Goal: Task Accomplishment & Management: Use online tool/utility

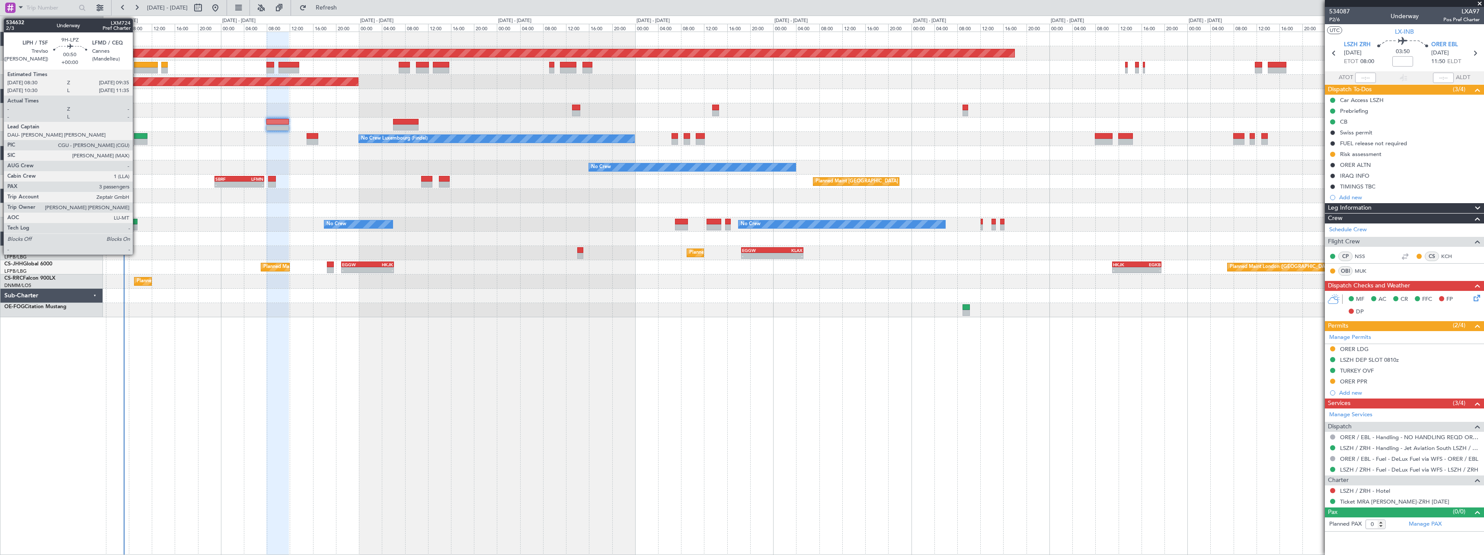
click at [137, 220] on div at bounding box center [134, 222] width 6 height 6
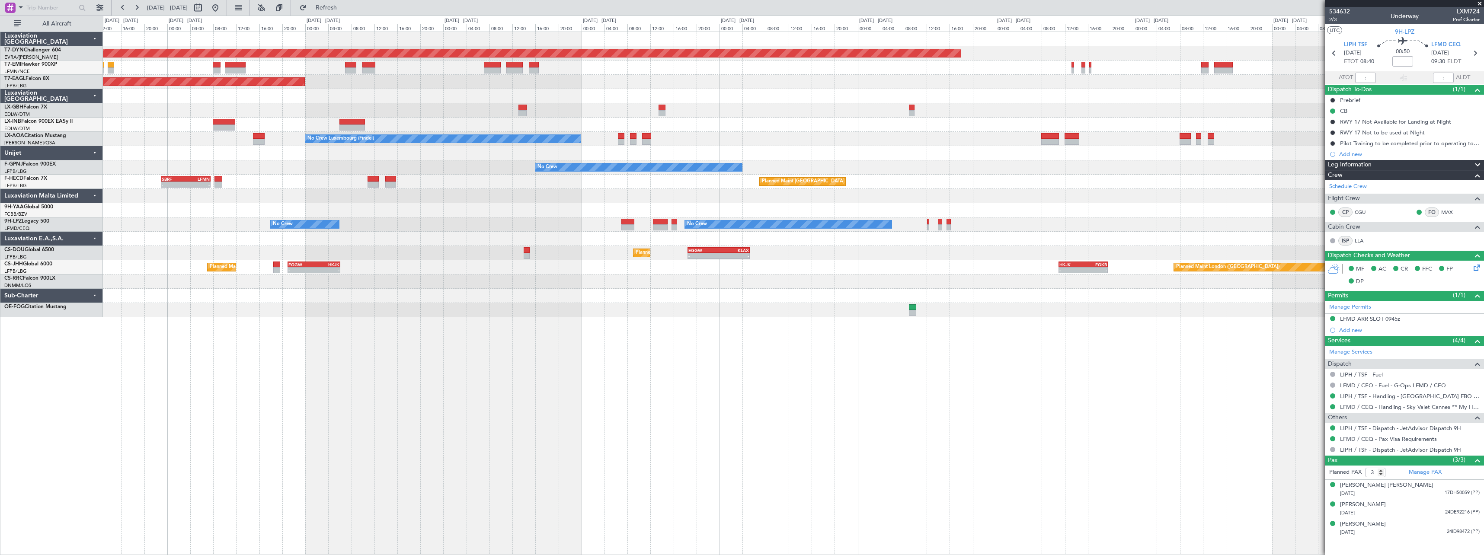
click at [595, 105] on div "Planned Maint Nice ([GEOGRAPHIC_DATA])" at bounding box center [793, 110] width 1380 height 14
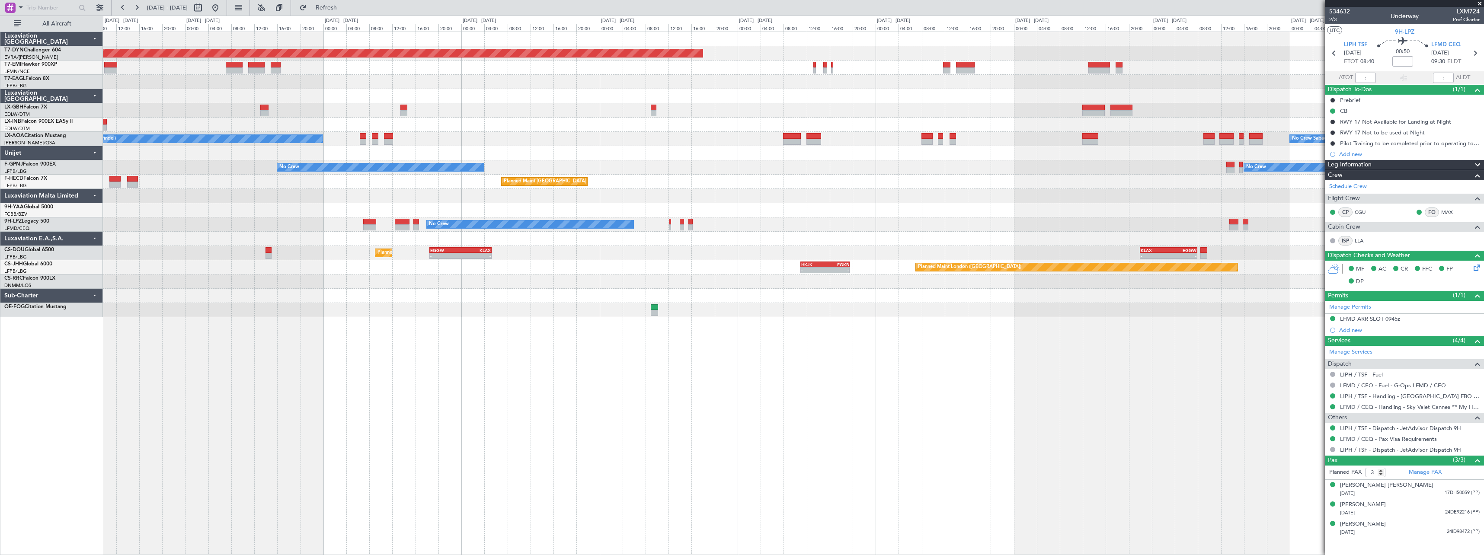
click at [607, 104] on div at bounding box center [793, 110] width 1380 height 14
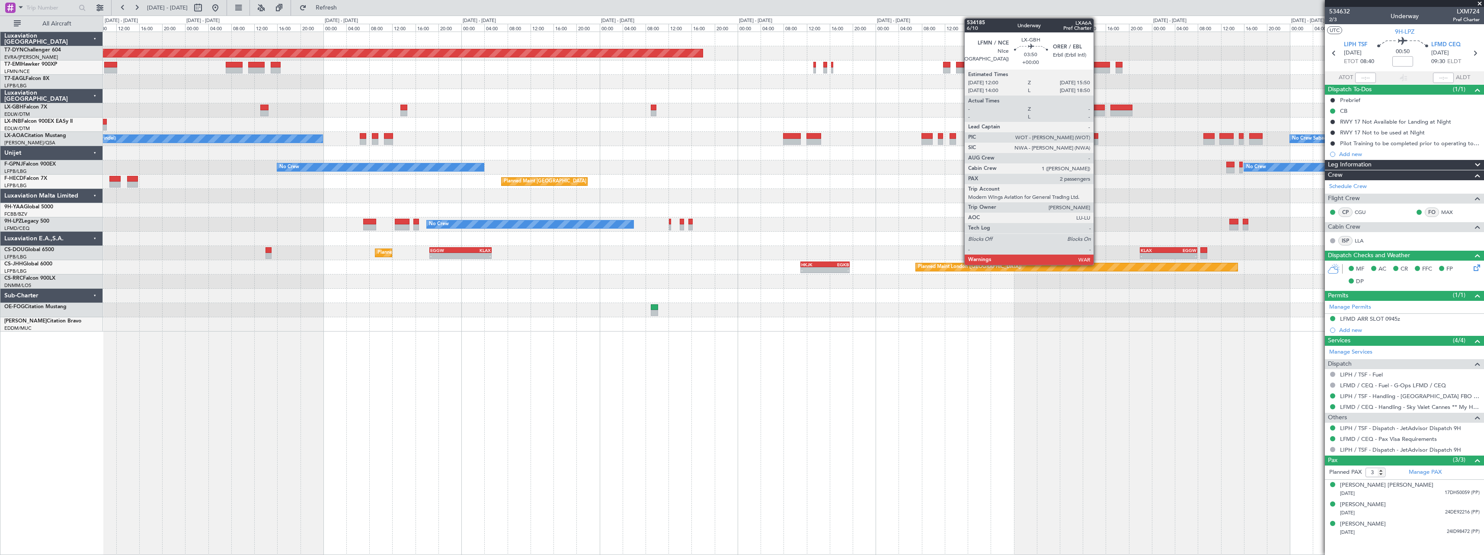
click at [1097, 109] on div at bounding box center [1093, 108] width 22 height 6
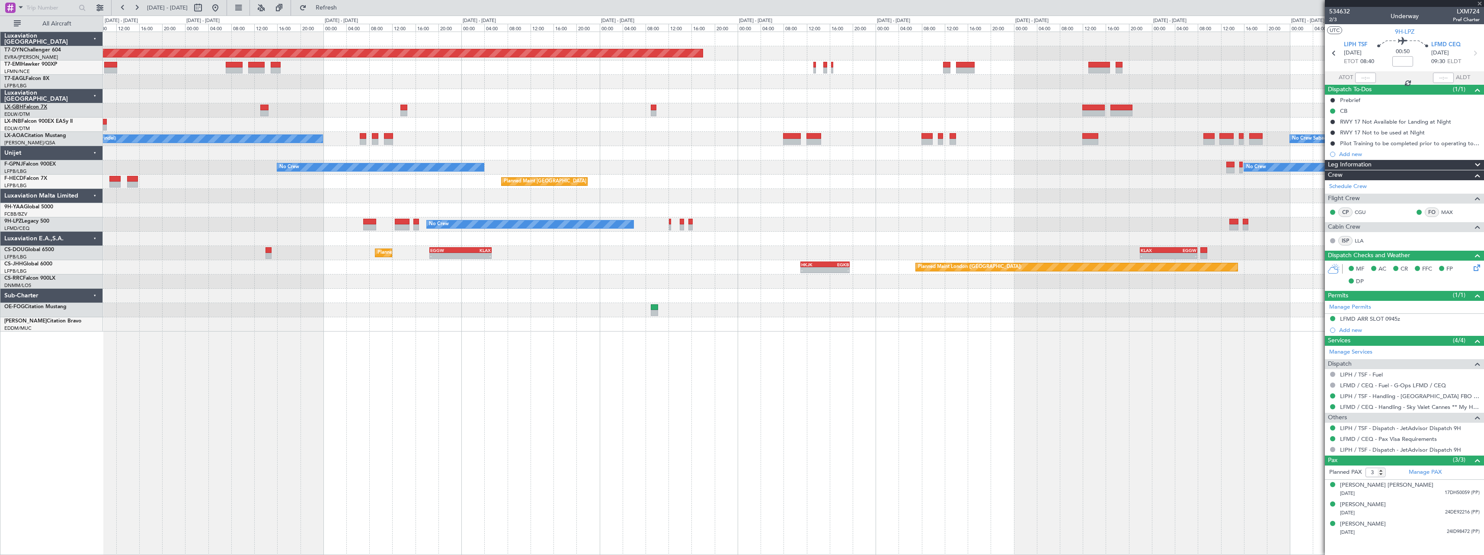
type input "2"
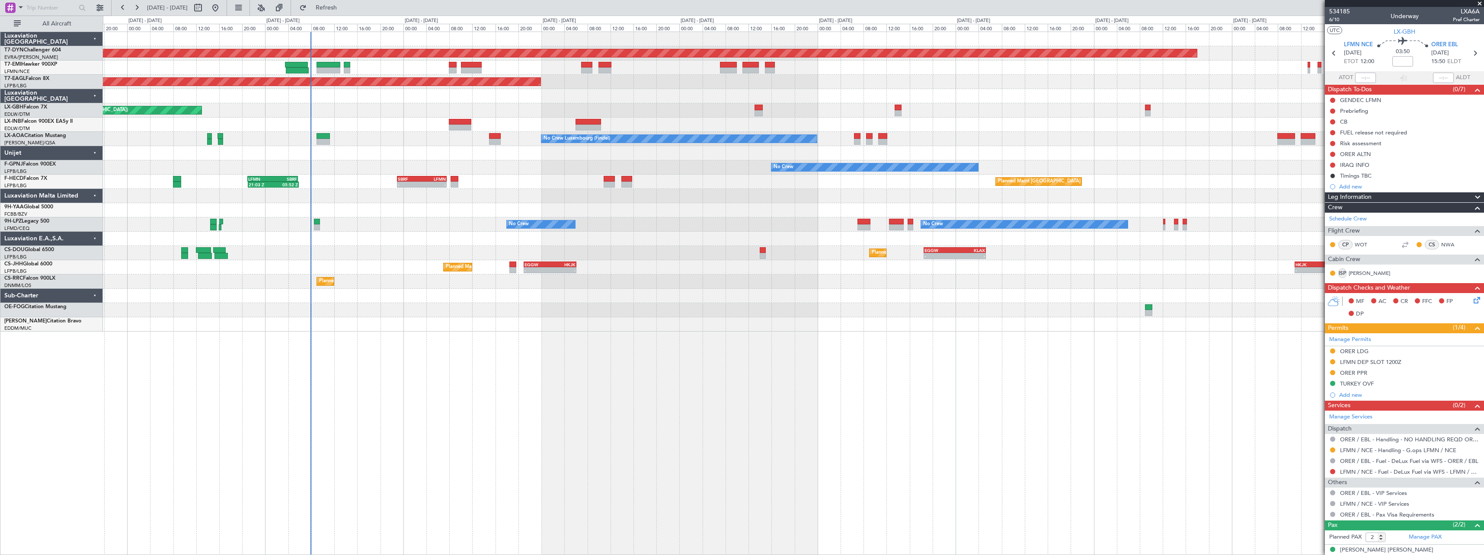
click at [760, 93] on div "Planned Maint [GEOGRAPHIC_DATA]-[GEOGRAPHIC_DATA] Planned Maint [US_STATE] ([GE…" at bounding box center [793, 182] width 1380 height 300
click at [326, 61] on div at bounding box center [793, 68] width 1380 height 14
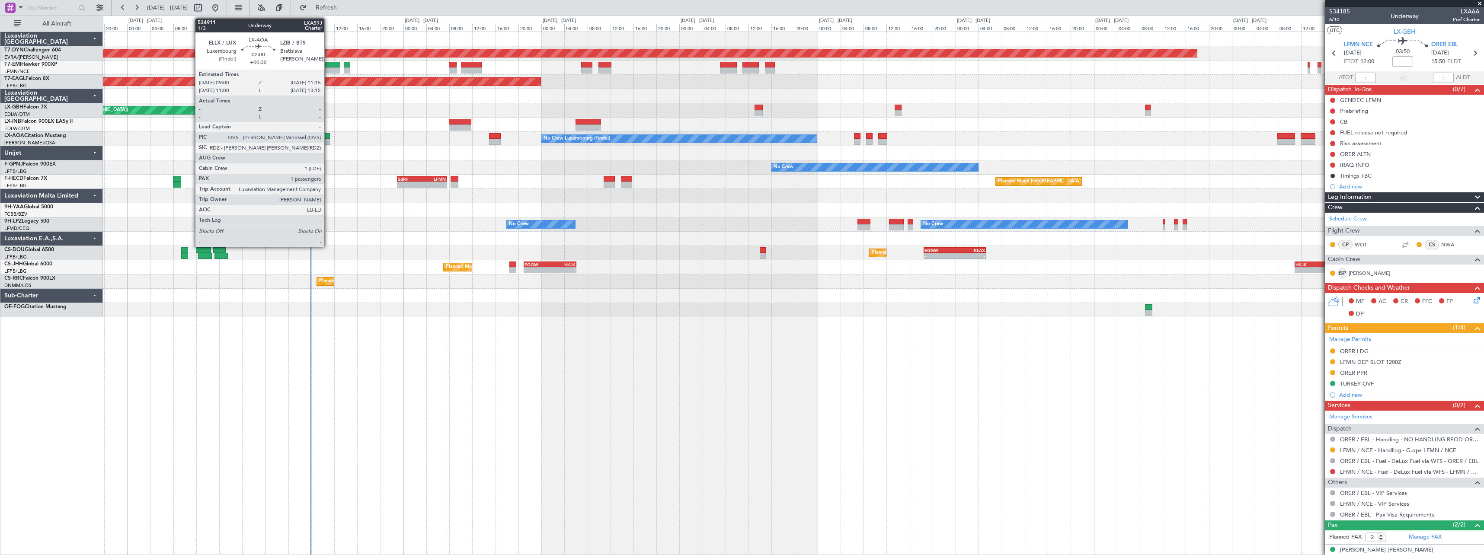
click at [328, 136] on div at bounding box center [322, 136] width 13 height 6
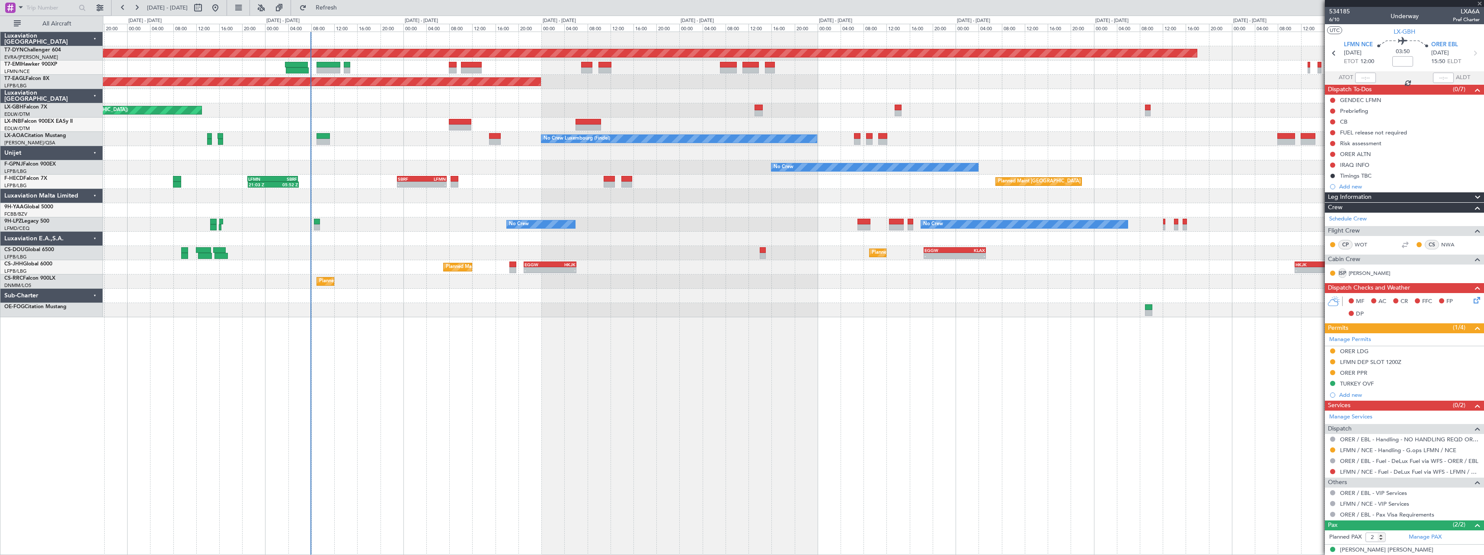
type input "+00:30"
type input "1"
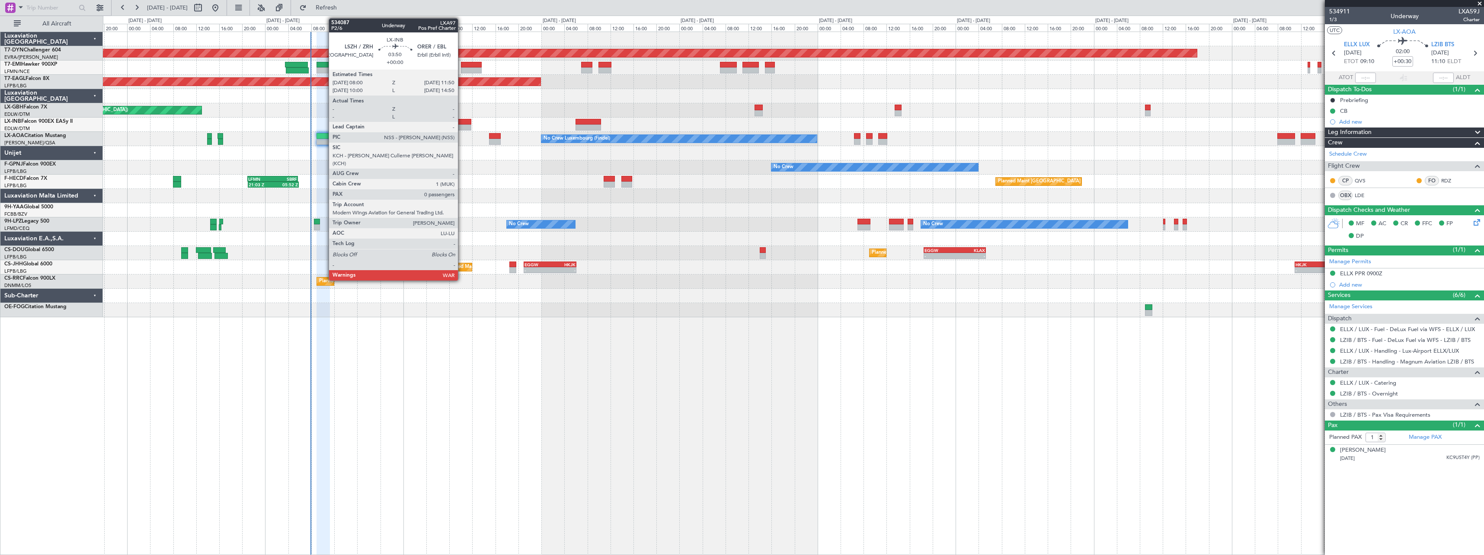
click at [462, 120] on div at bounding box center [460, 122] width 22 height 6
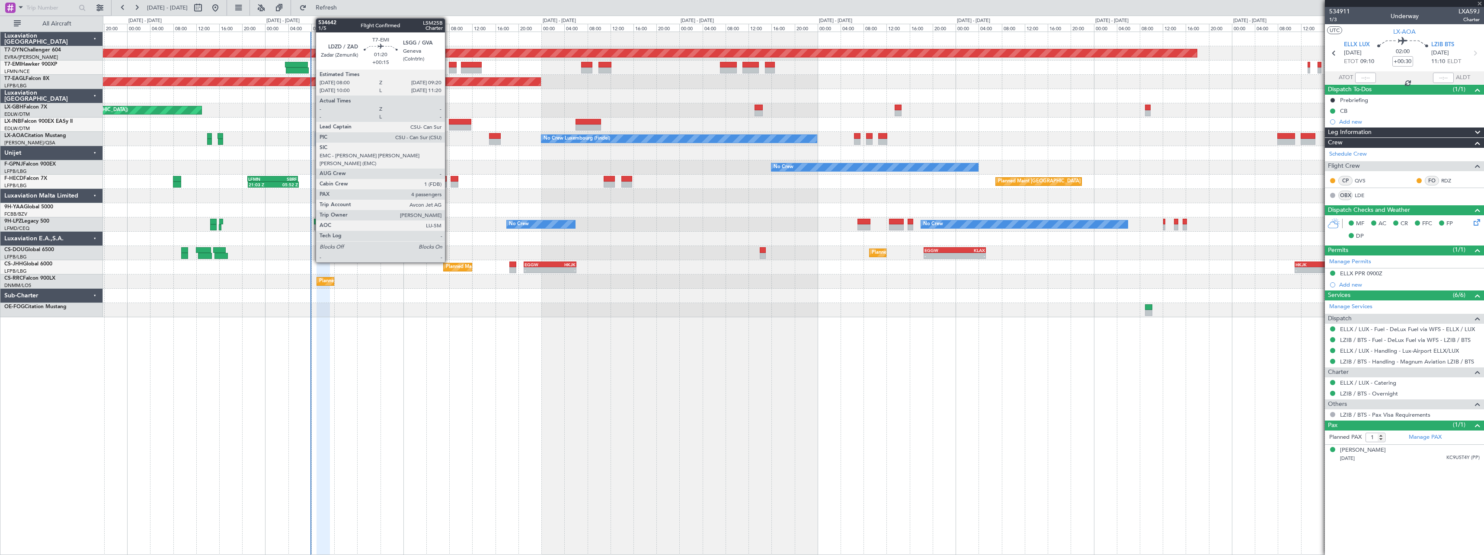
type input "0"
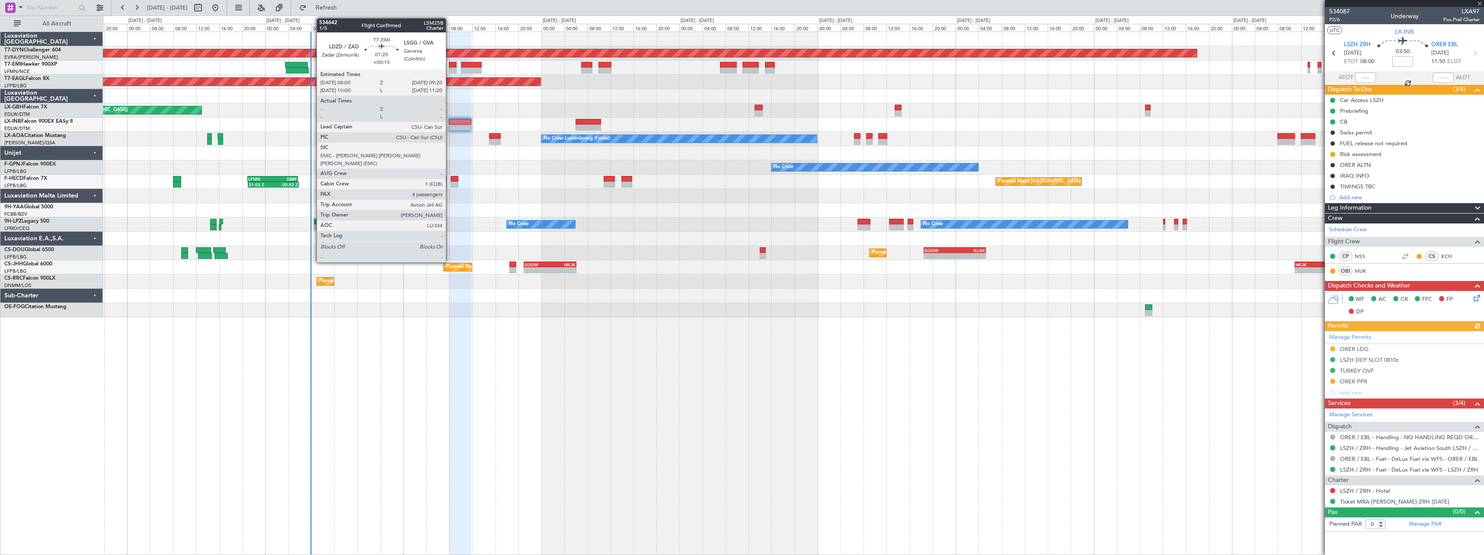
click at [450, 64] on div at bounding box center [453, 65] width 8 height 6
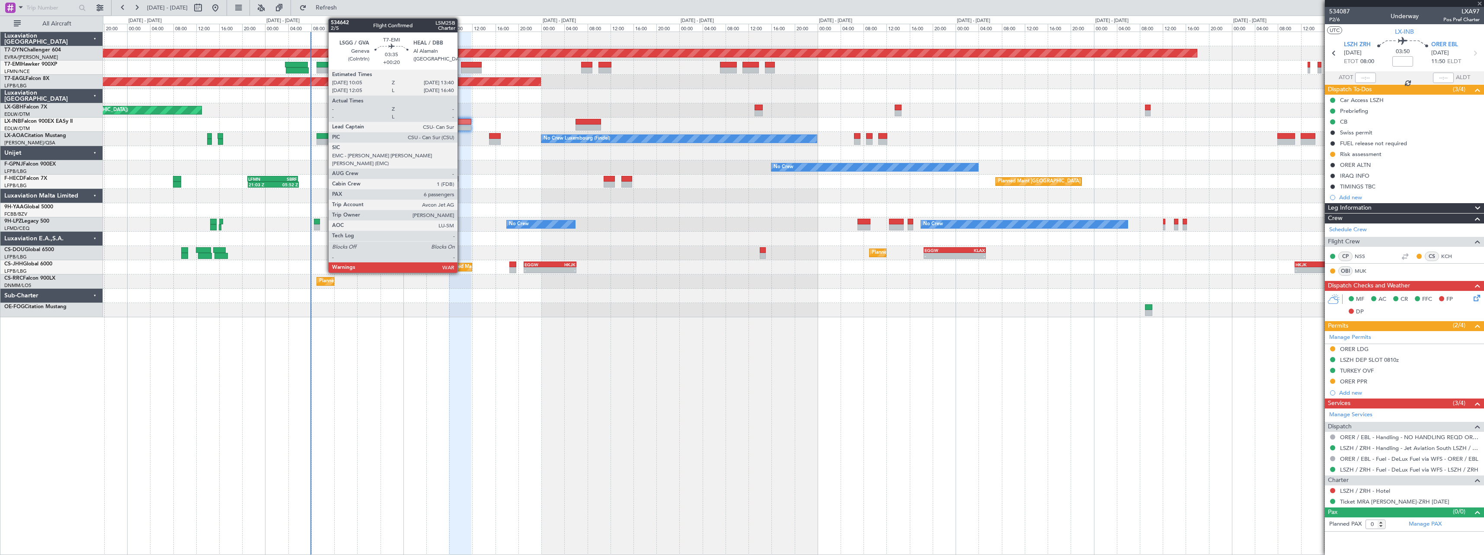
type input "+00:15"
type input "4"
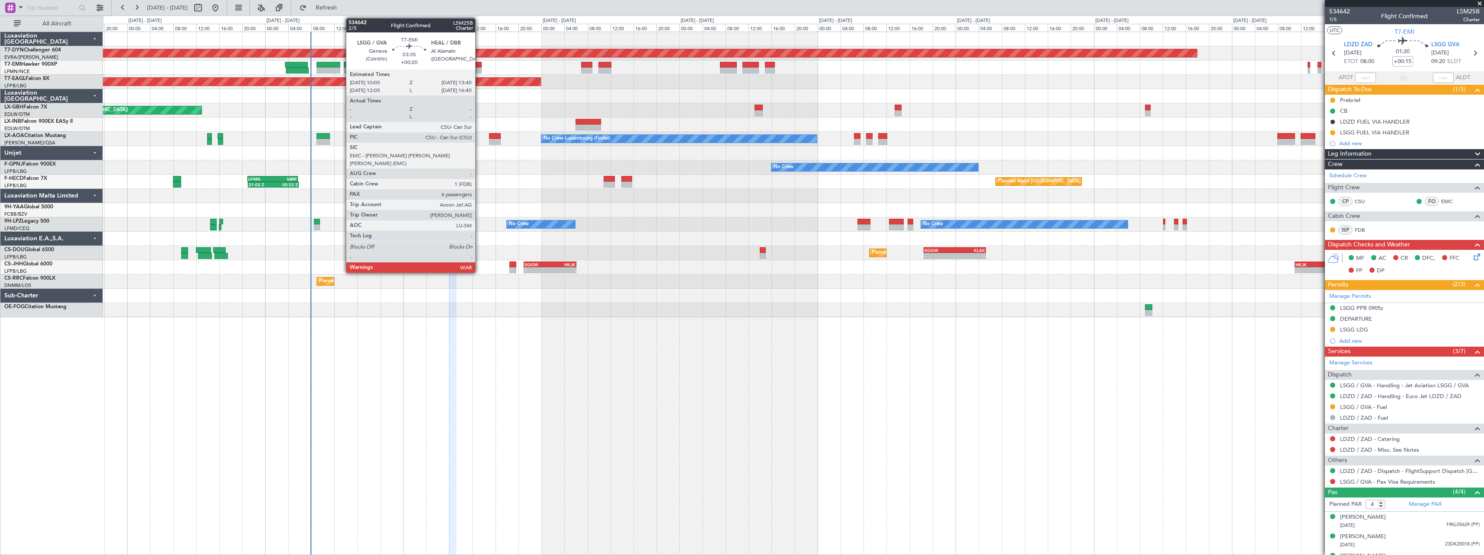
click at [479, 63] on div at bounding box center [471, 65] width 21 height 6
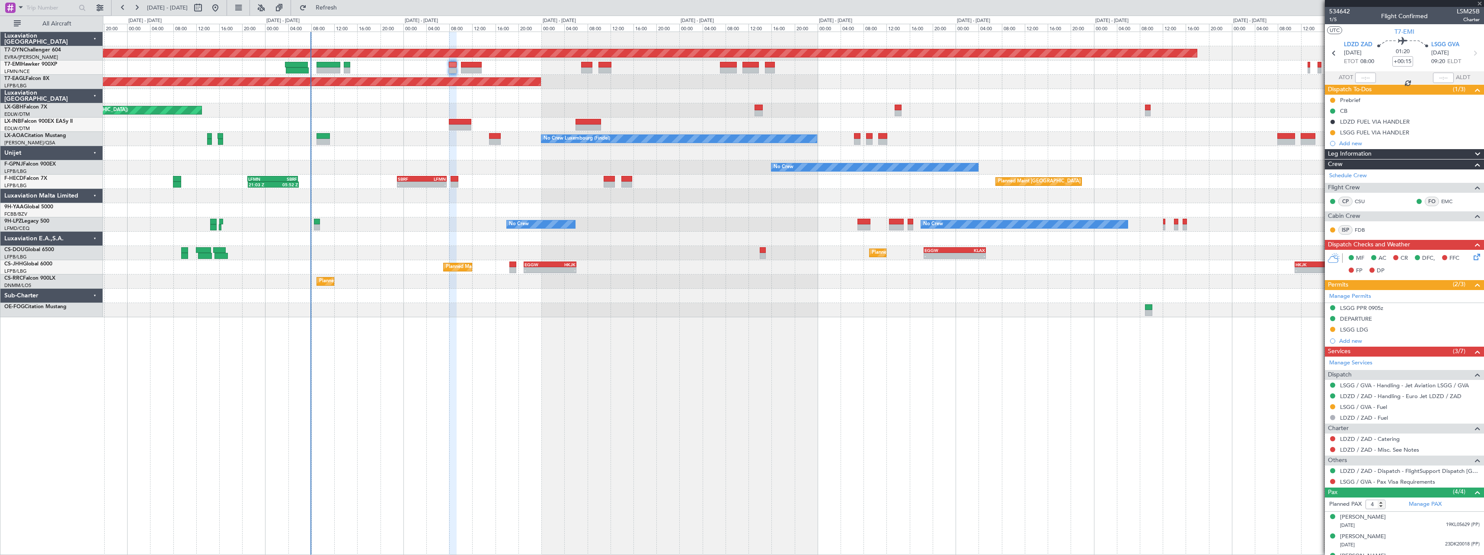
type input "+00:20"
type input "6"
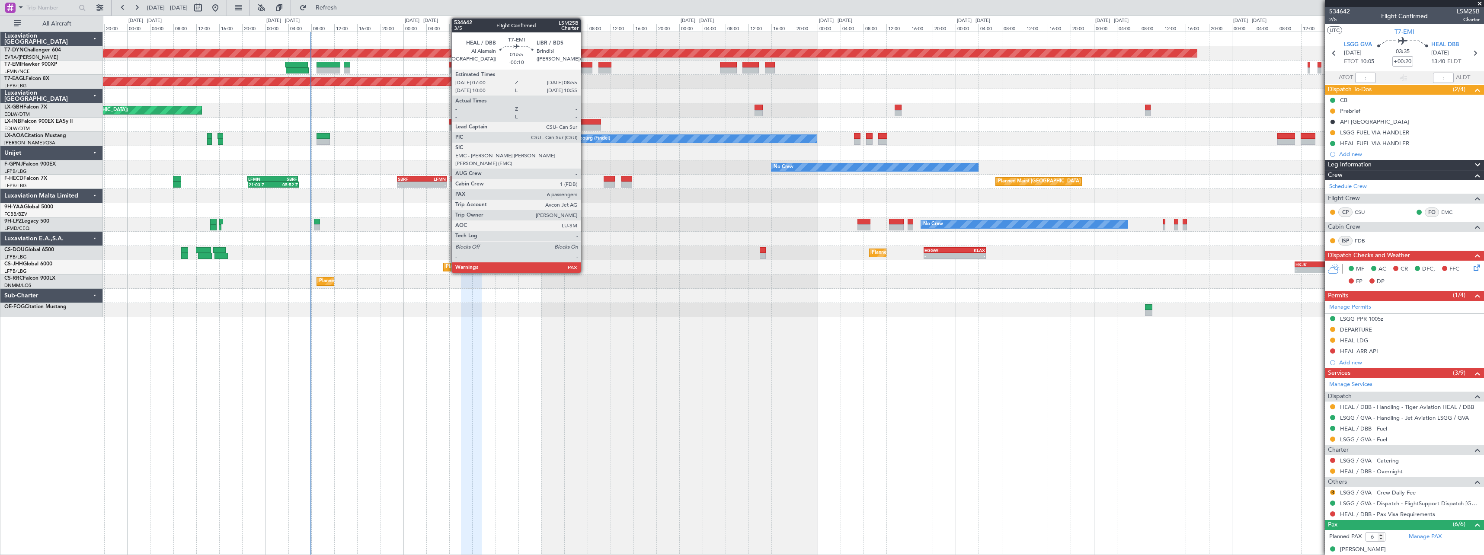
click at [585, 65] on div at bounding box center [586, 65] width 11 height 6
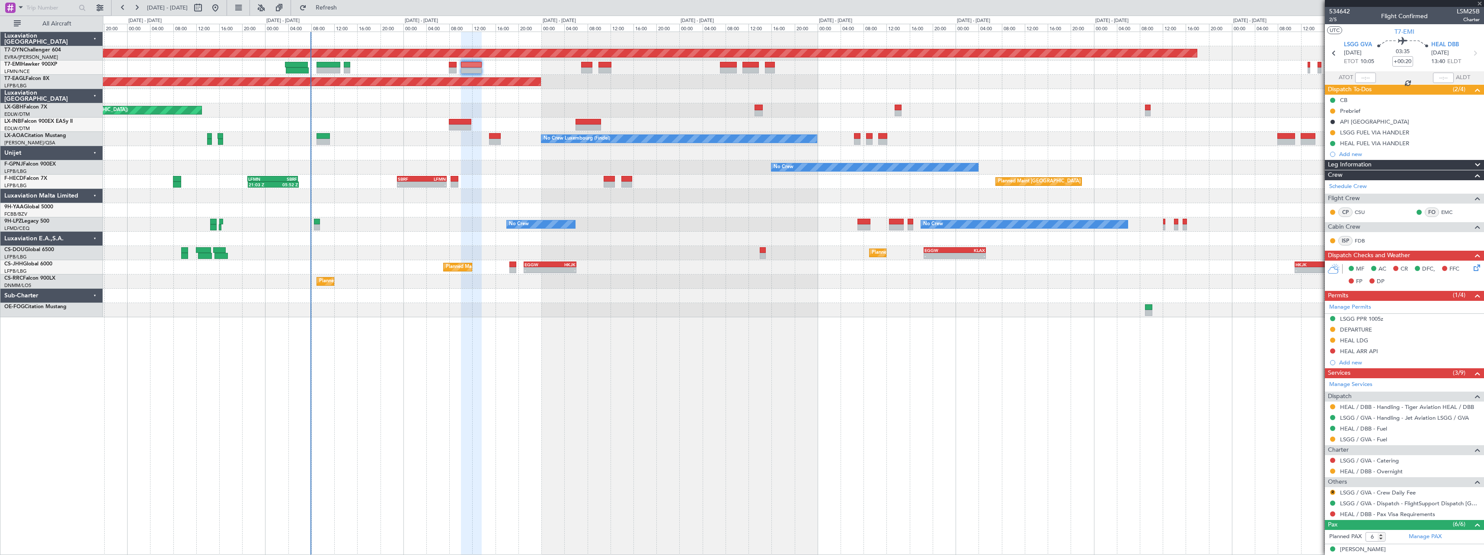
type input "-00:10"
type input "7"
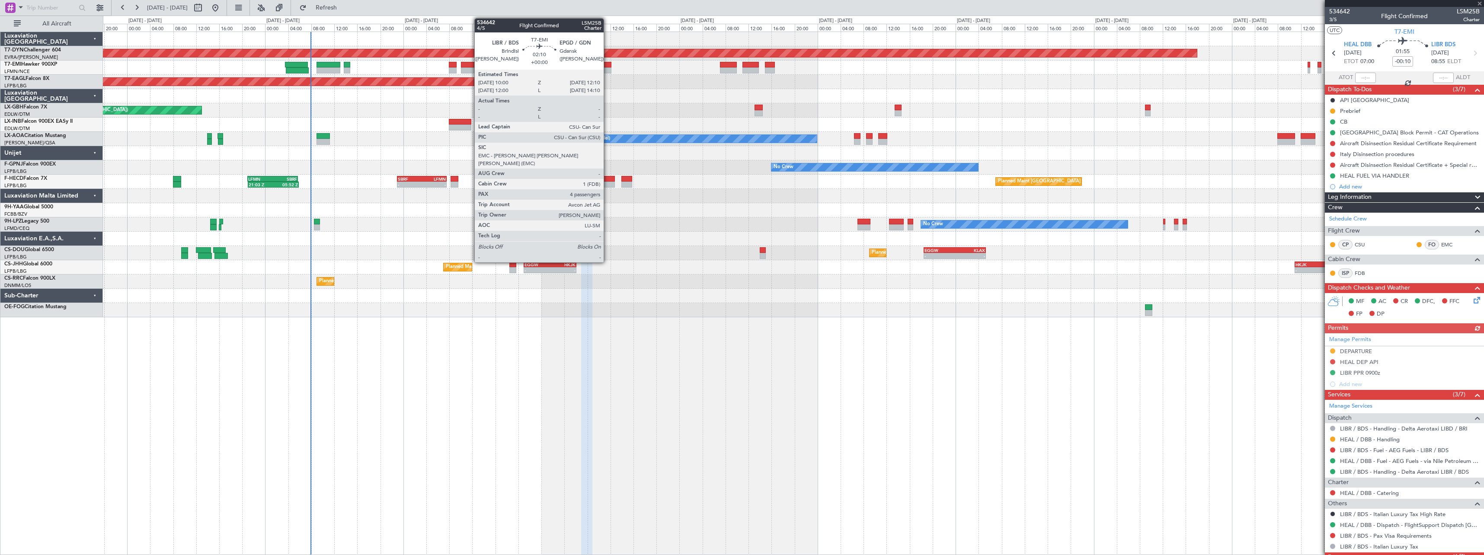
click at [607, 66] on div at bounding box center [604, 65] width 13 height 6
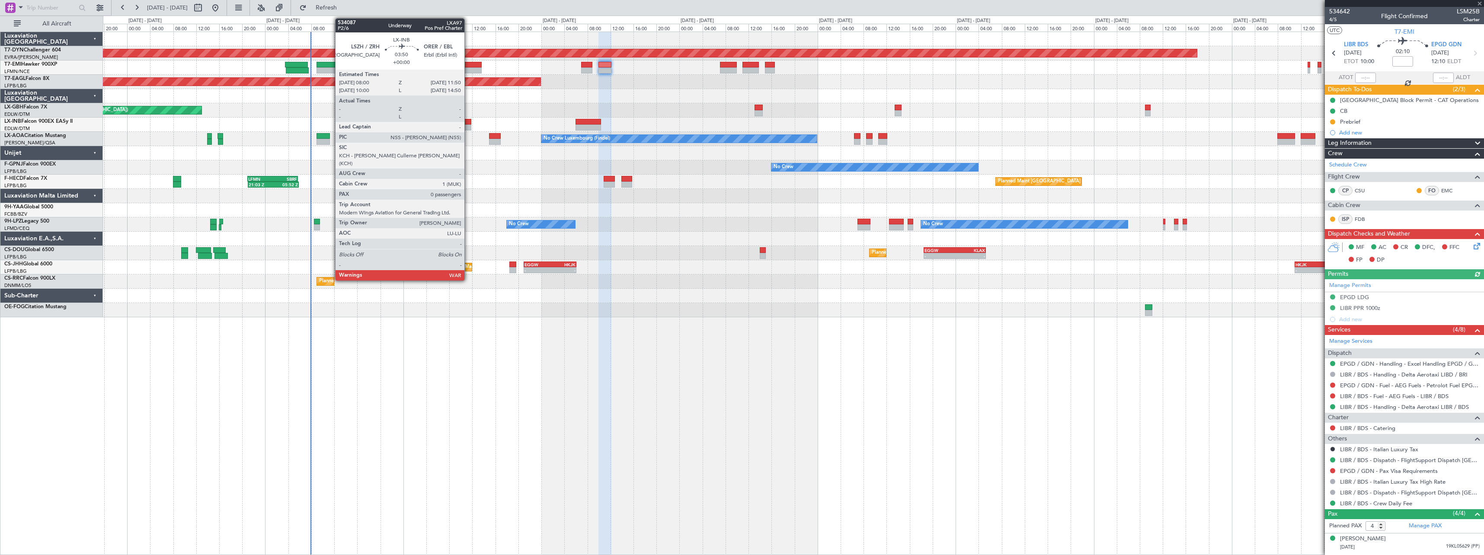
click at [469, 119] on div at bounding box center [460, 122] width 22 height 6
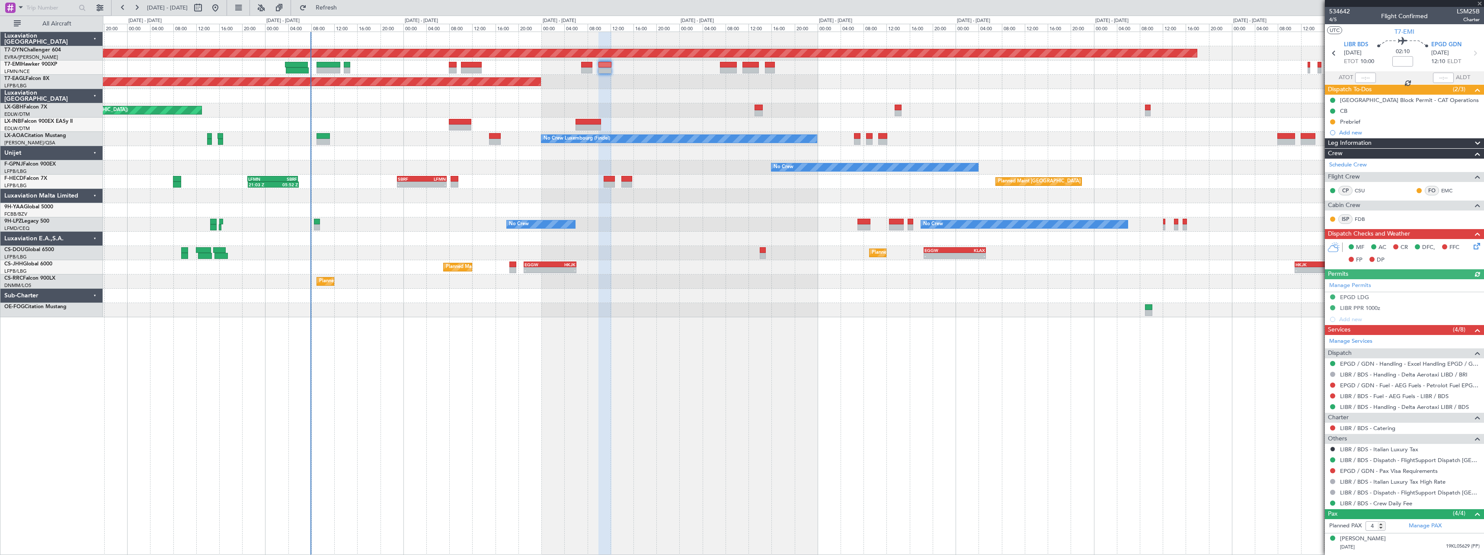
click at [581, 118] on div at bounding box center [793, 125] width 1380 height 14
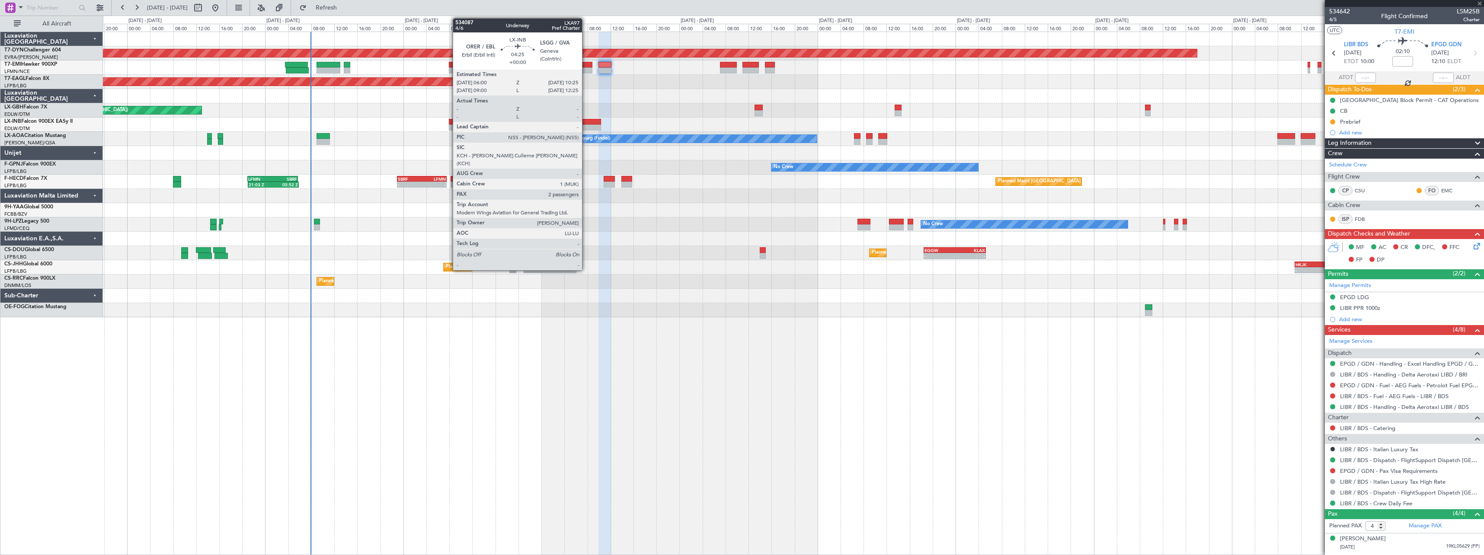
type input "0"
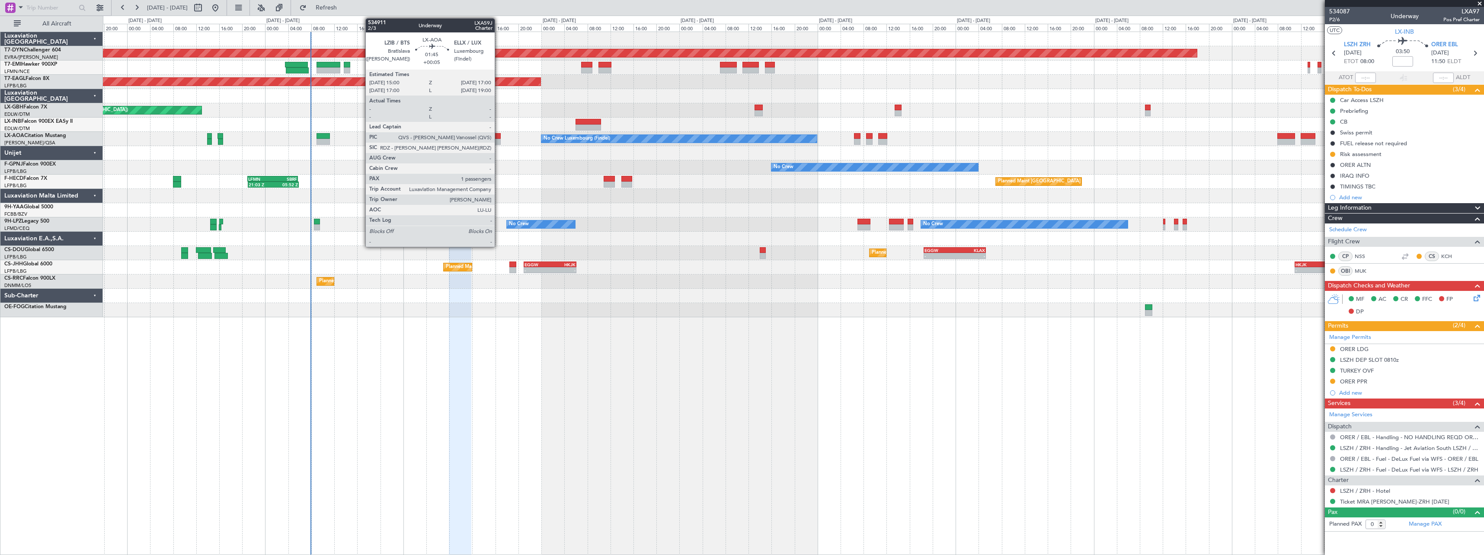
click at [498, 134] on div at bounding box center [495, 136] width 12 height 6
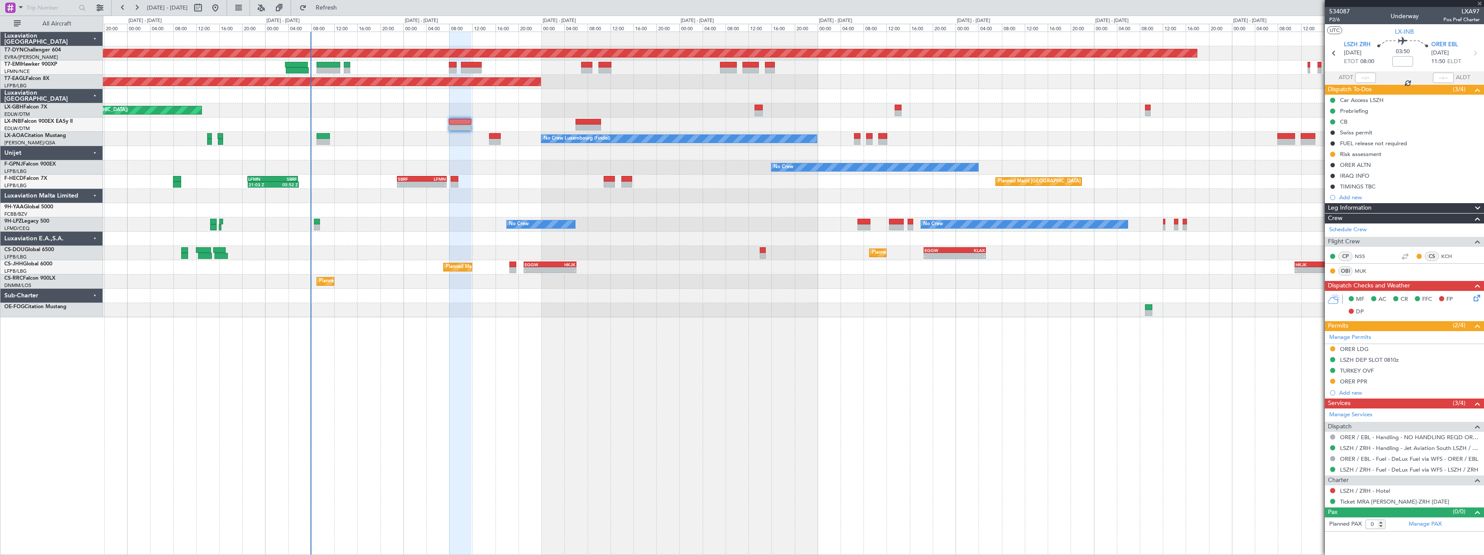
type input "+00:05"
type input "1"
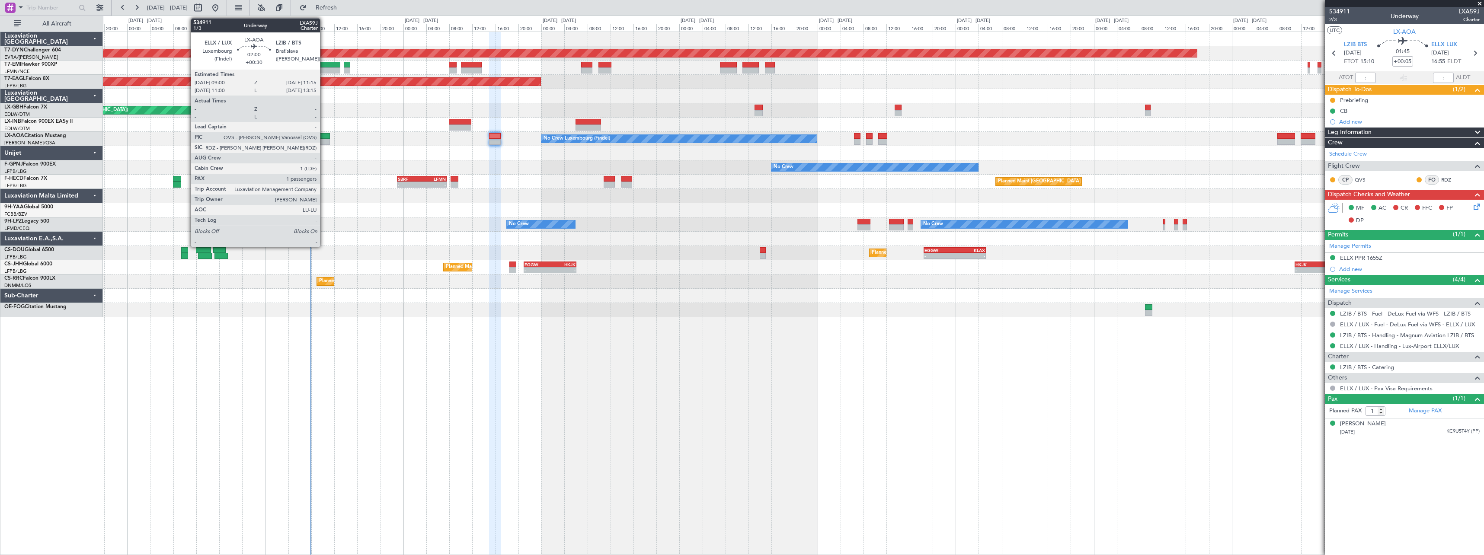
click at [324, 134] on div at bounding box center [322, 136] width 13 height 6
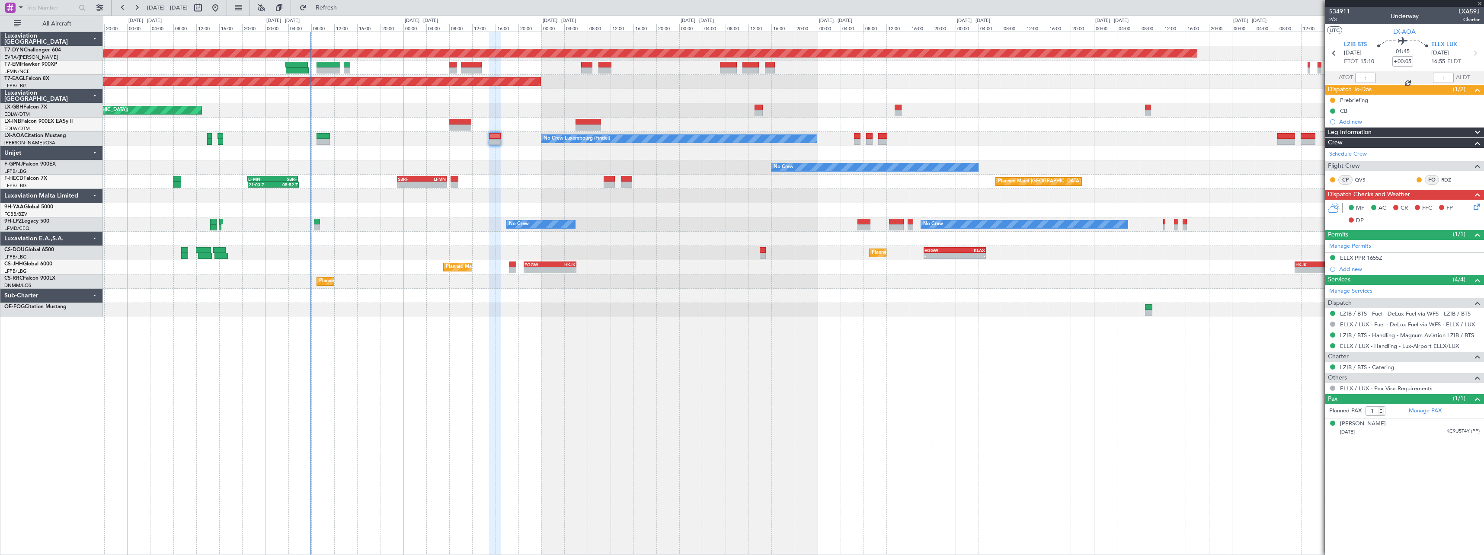
type input "+00:30"
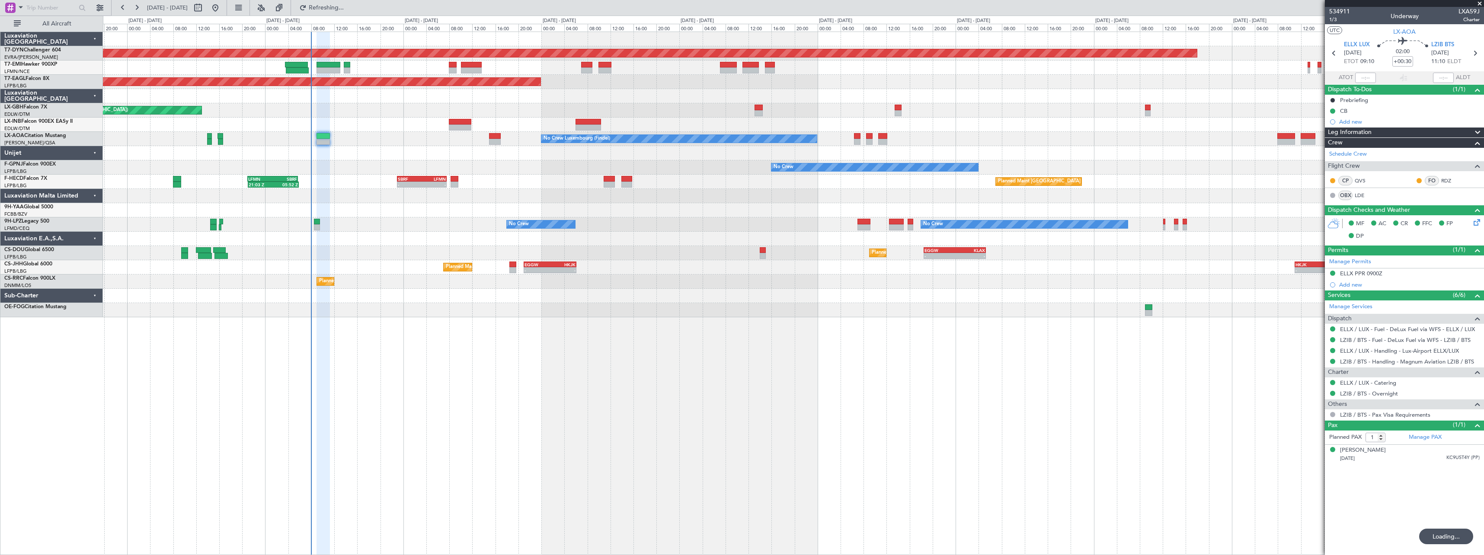
click at [363, 151] on div at bounding box center [793, 153] width 1380 height 14
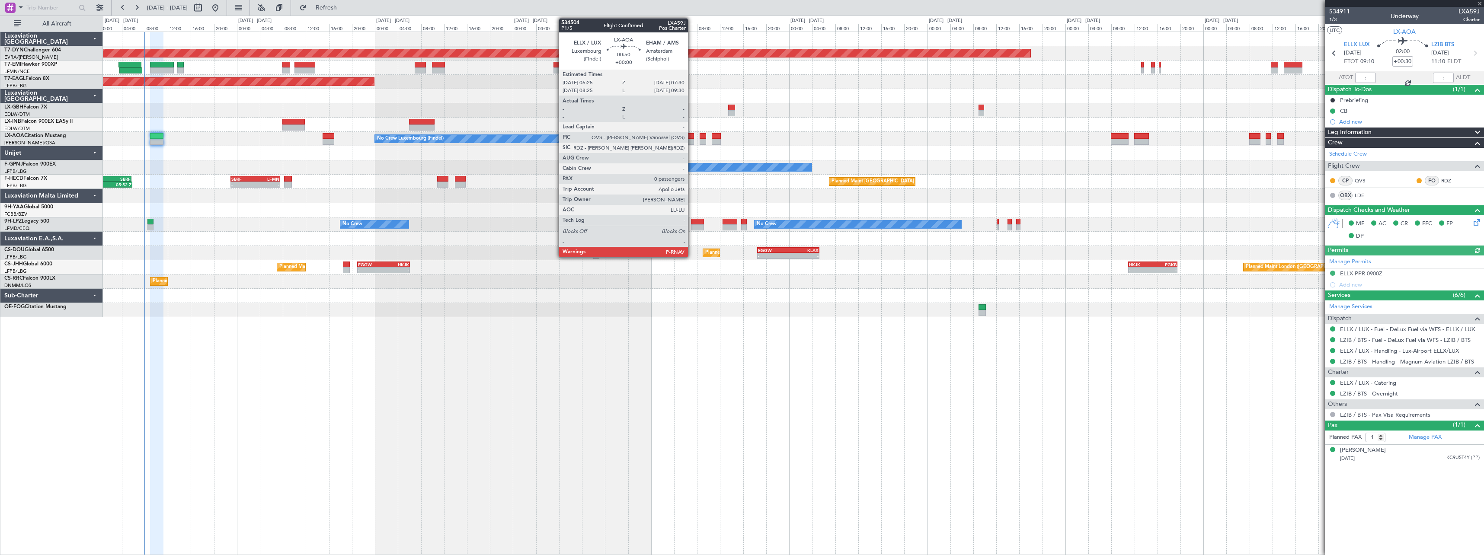
click at [692, 138] on div at bounding box center [690, 136] width 6 height 6
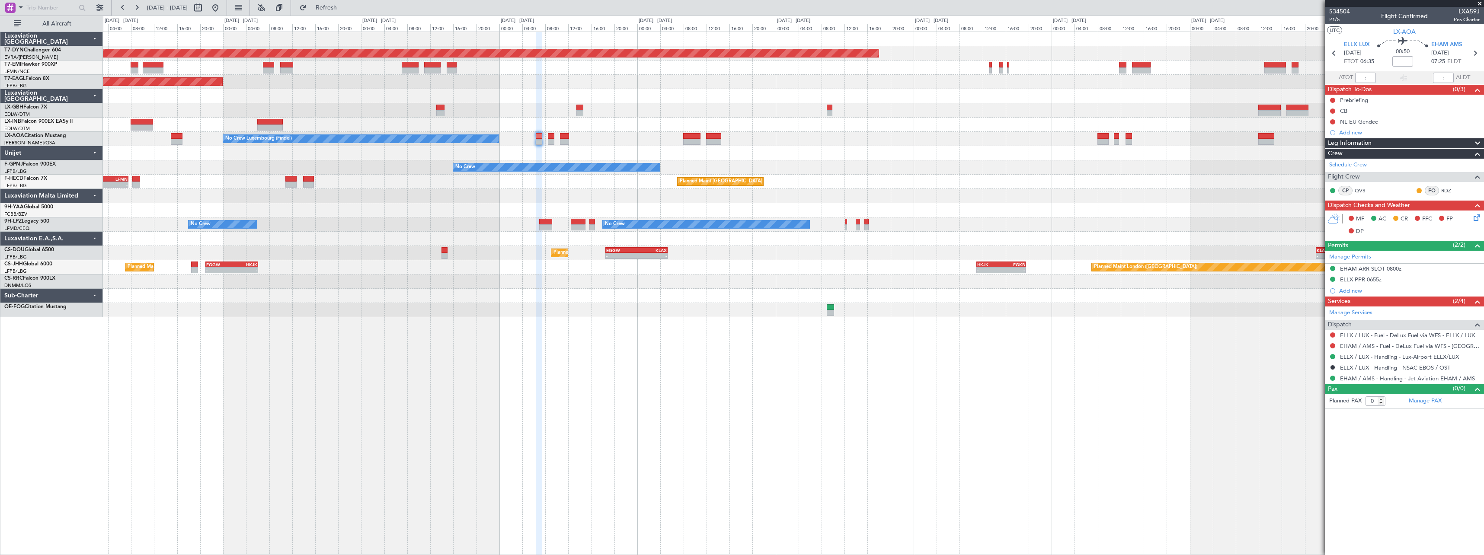
click at [689, 115] on div "Planned Maint [GEOGRAPHIC_DATA]-[GEOGRAPHIC_DATA] Planned Maint [US_STATE] ([GE…" at bounding box center [793, 174] width 1380 height 285
click at [750, 123] on div at bounding box center [793, 125] width 1380 height 14
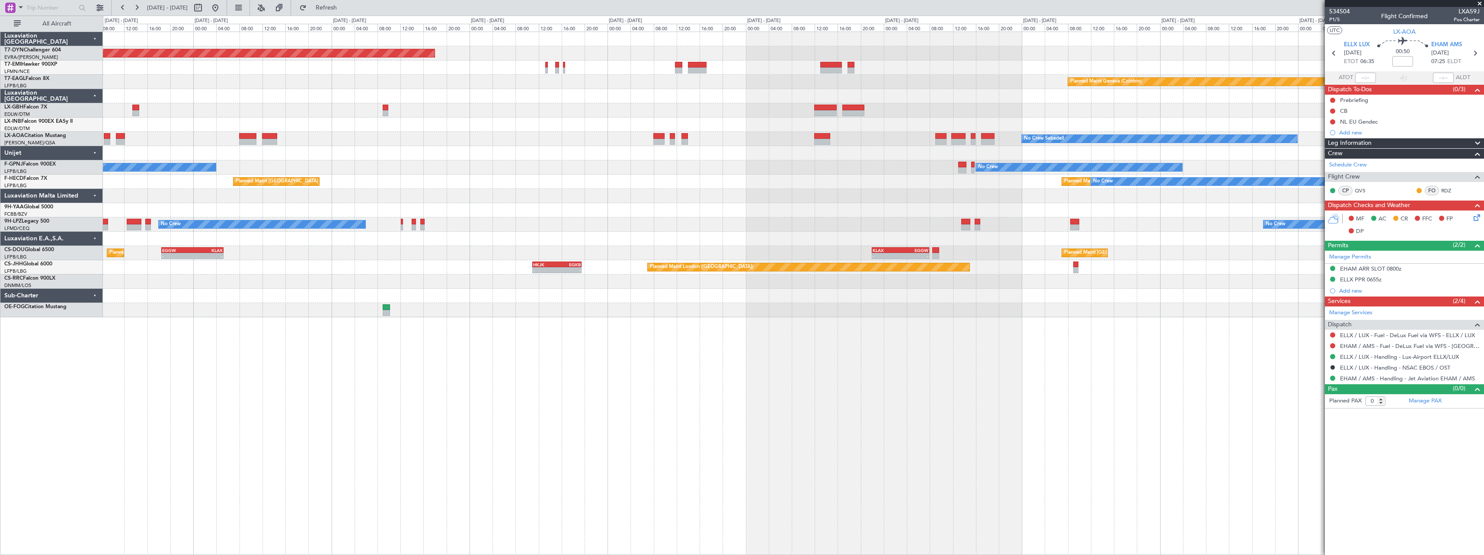
click at [674, 117] on div "Planned Maint [GEOGRAPHIC_DATA]-[GEOGRAPHIC_DATA] Planned Maint Geneva ([GEOGRA…" at bounding box center [793, 174] width 1380 height 285
click at [613, 118] on div at bounding box center [793, 125] width 1380 height 14
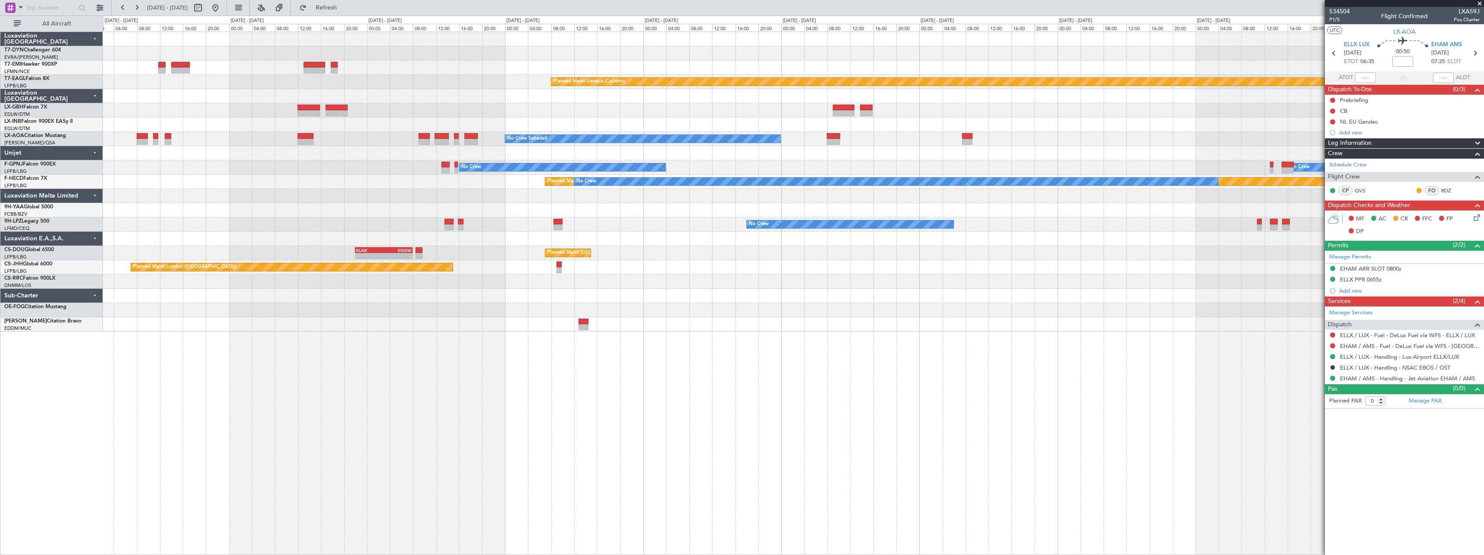
click at [491, 213] on div "Planned Maint [GEOGRAPHIC_DATA]-[GEOGRAPHIC_DATA] Planned Maint Geneva ([GEOGRA…" at bounding box center [793, 182] width 1380 height 300
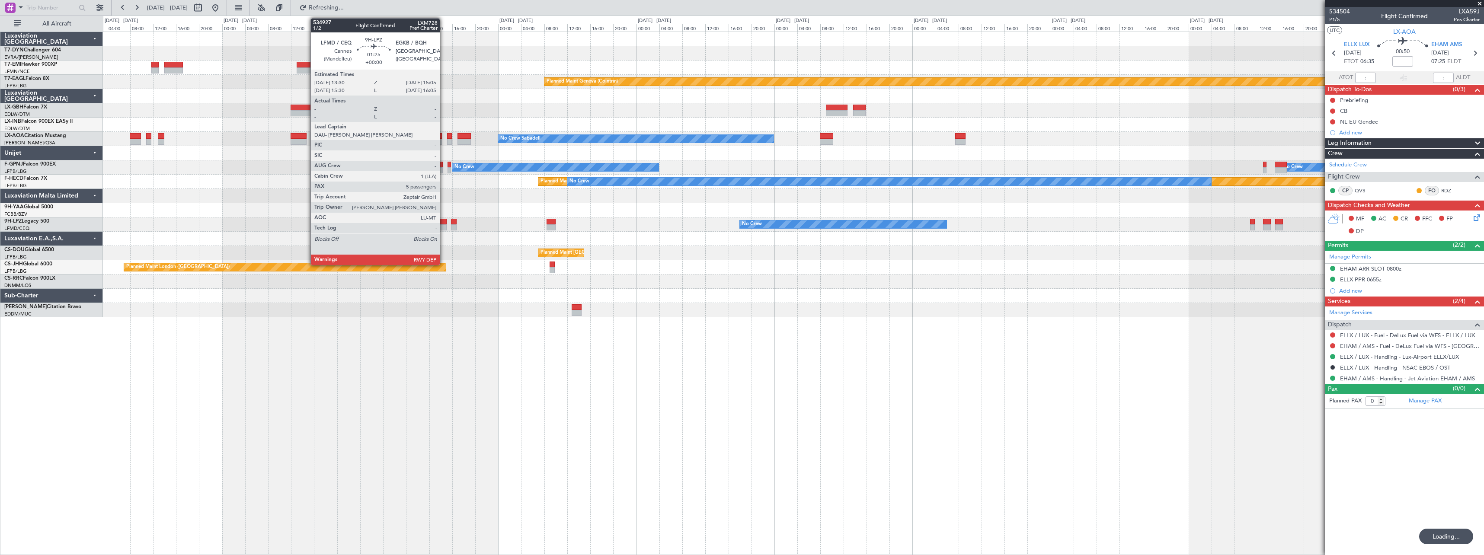
click at [444, 221] on div at bounding box center [443, 222] width 10 height 6
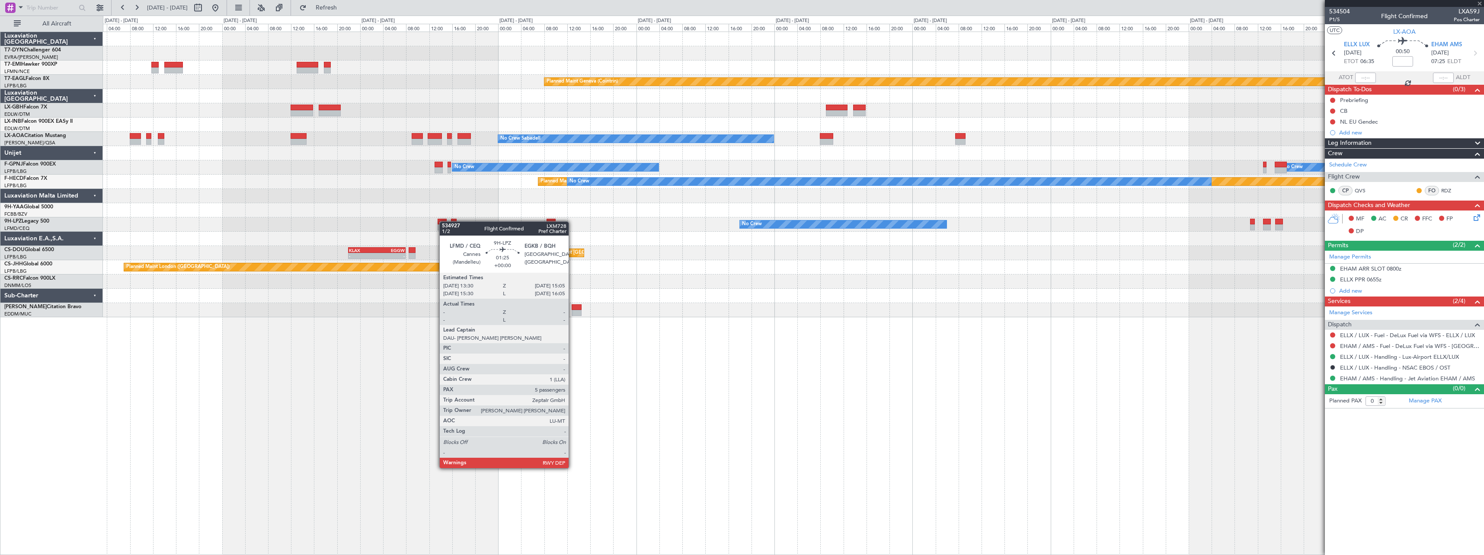
type input "5"
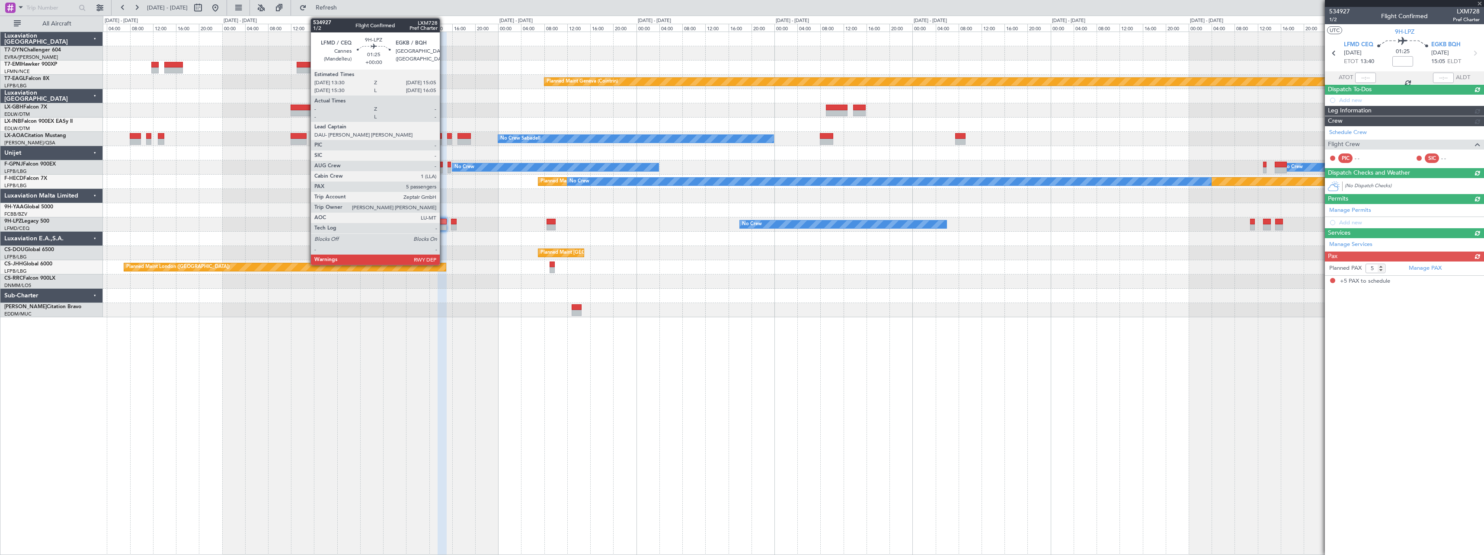
click at [444, 221] on div at bounding box center [443, 222] width 10 height 6
